Goal: Information Seeking & Learning: Learn about a topic

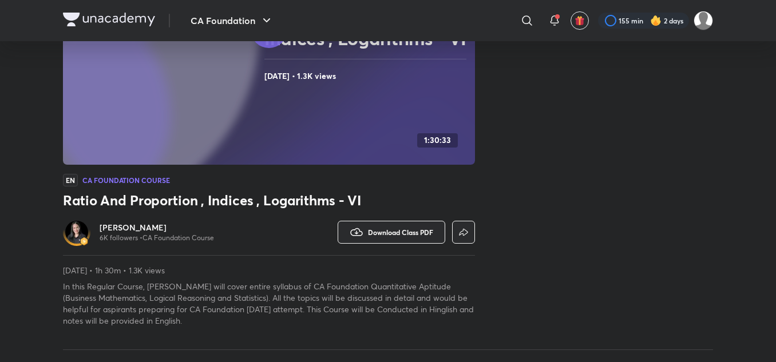
scroll to position [52, 0]
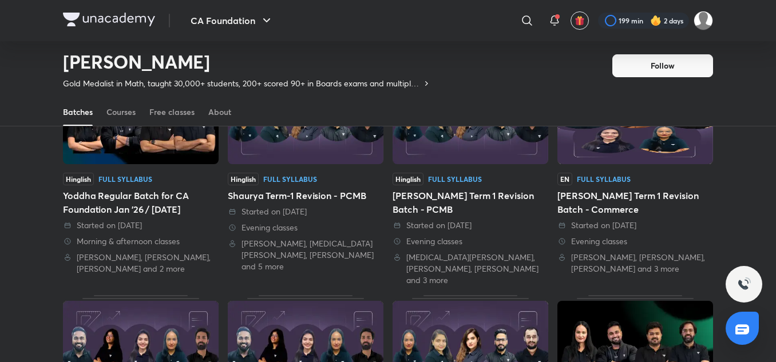
scroll to position [47, 0]
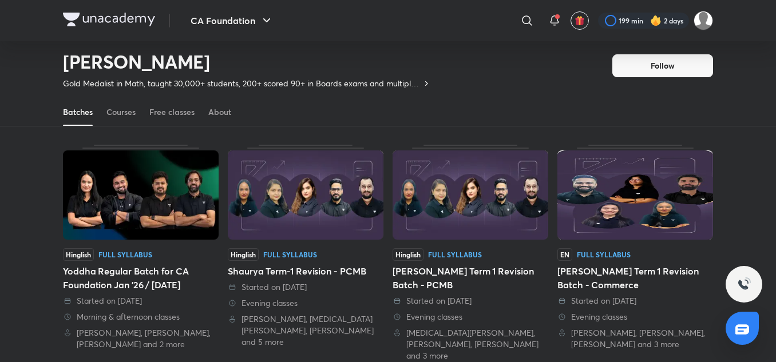
click at [165, 229] on img at bounding box center [141, 195] width 156 height 89
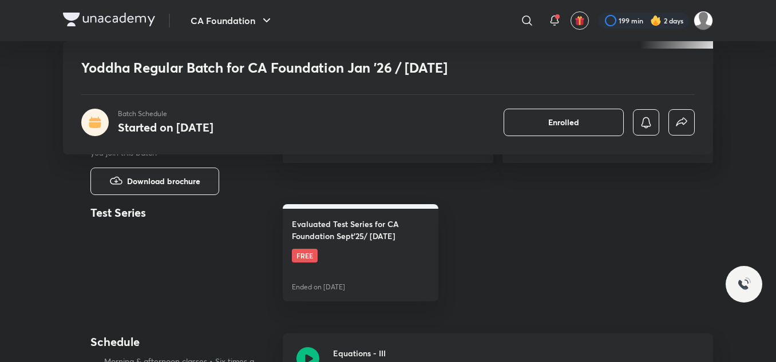
scroll to position [515, 0]
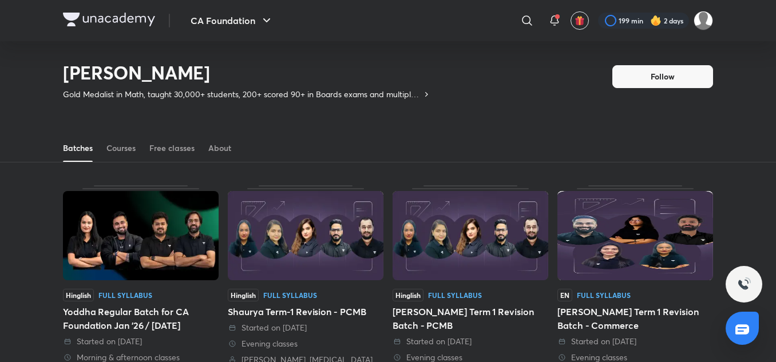
scroll to position [5, 0]
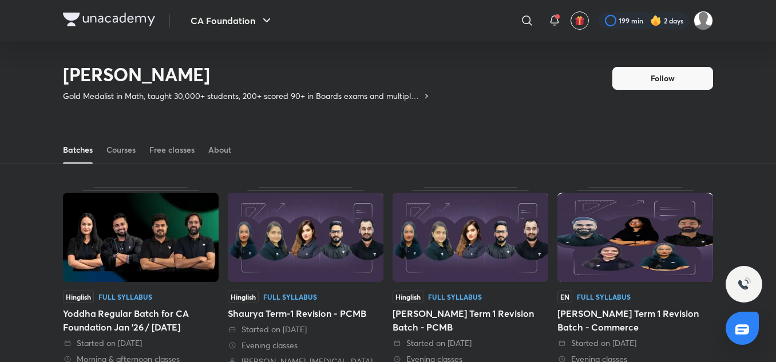
click at [81, 274] on img at bounding box center [141, 237] width 156 height 89
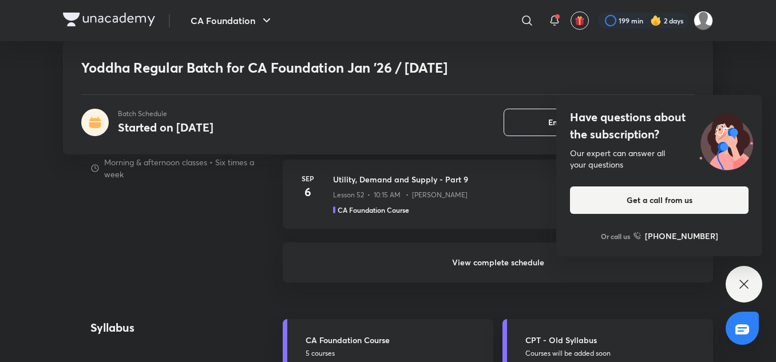
scroll to position [1030, 0]
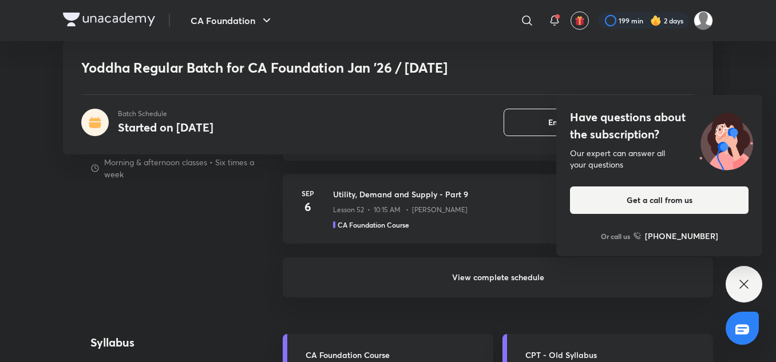
click at [407, 273] on h6 "View complete schedule" at bounding box center [498, 278] width 430 height 40
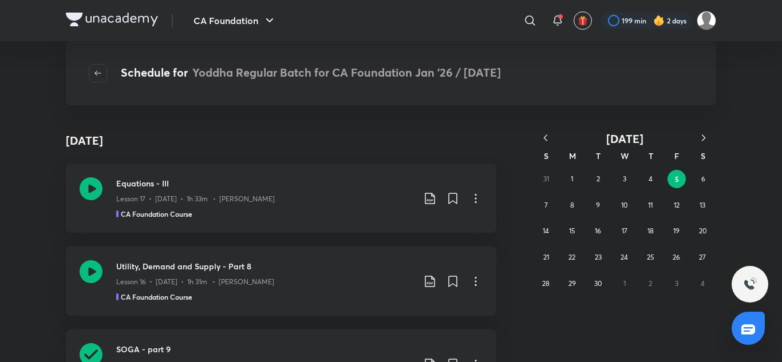
click at [545, 136] on icon "button" at bounding box center [545, 137] width 11 height 11
click at [674, 282] on abbr "29" at bounding box center [676, 283] width 7 height 9
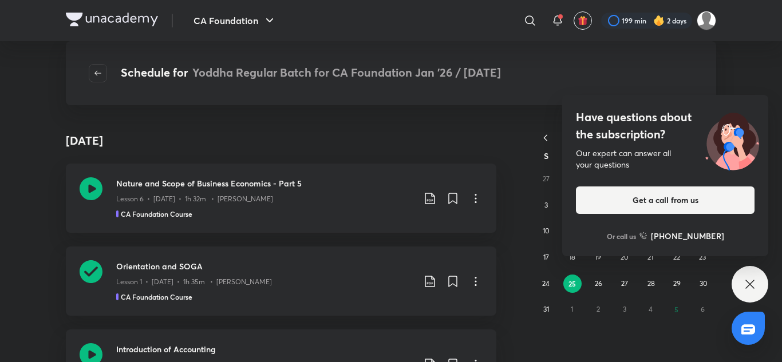
click at [746, 287] on icon at bounding box center [750, 285] width 14 height 14
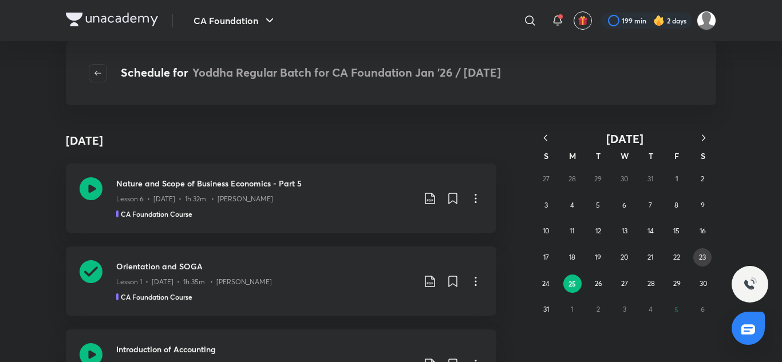
click at [709, 259] on button "23" at bounding box center [702, 257] width 18 height 18
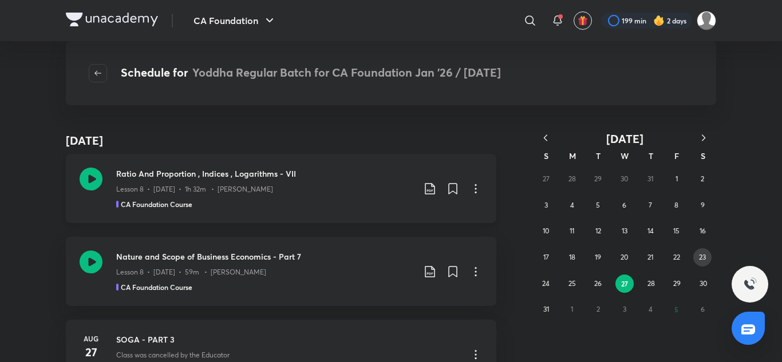
scroll to position [2621, 0]
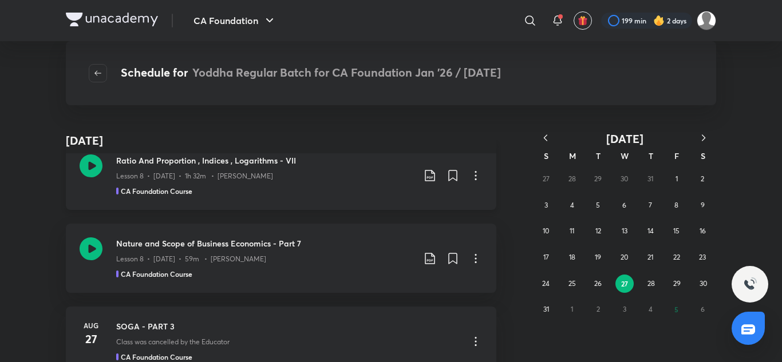
click at [82, 171] on icon at bounding box center [91, 166] width 23 height 23
